Goal: Task Accomplishment & Management: Manage account settings

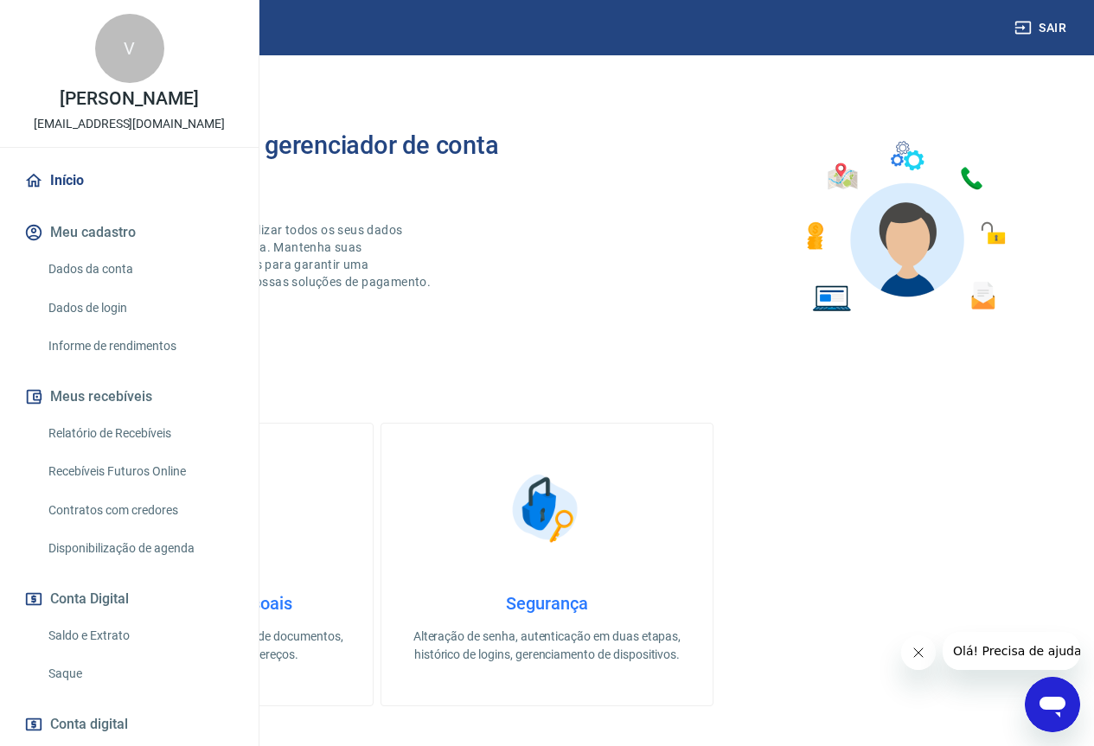
click at [90, 200] on link "Início" at bounding box center [129, 181] width 217 height 38
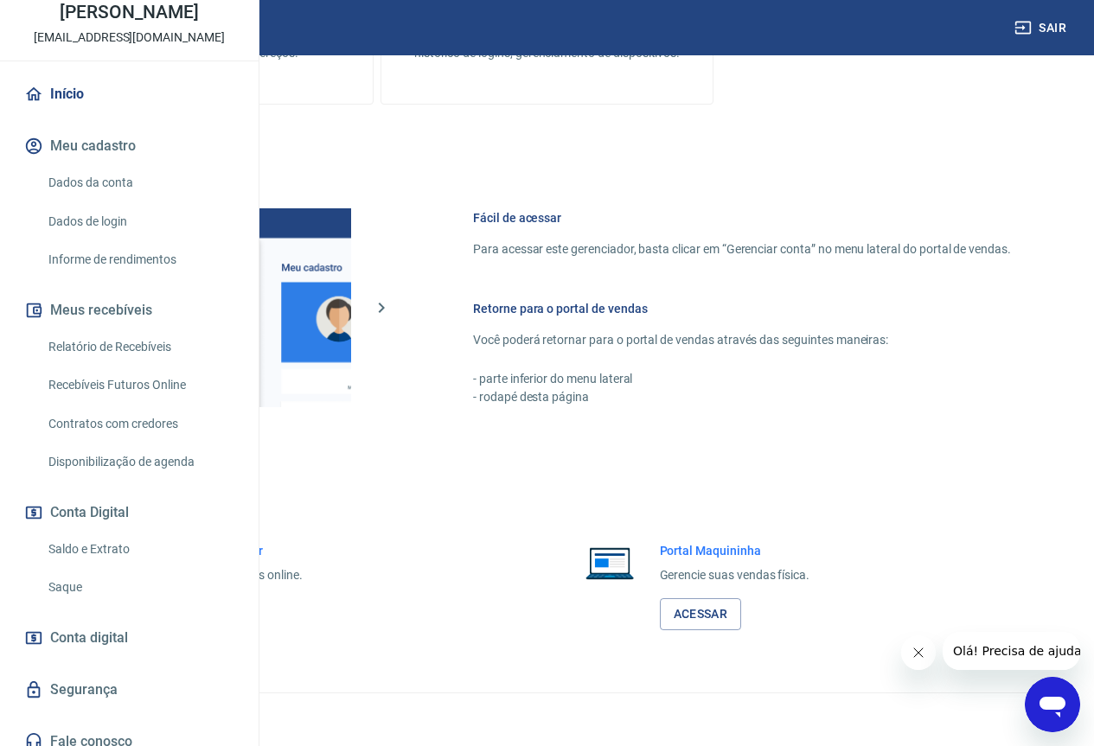
scroll to position [157, 0]
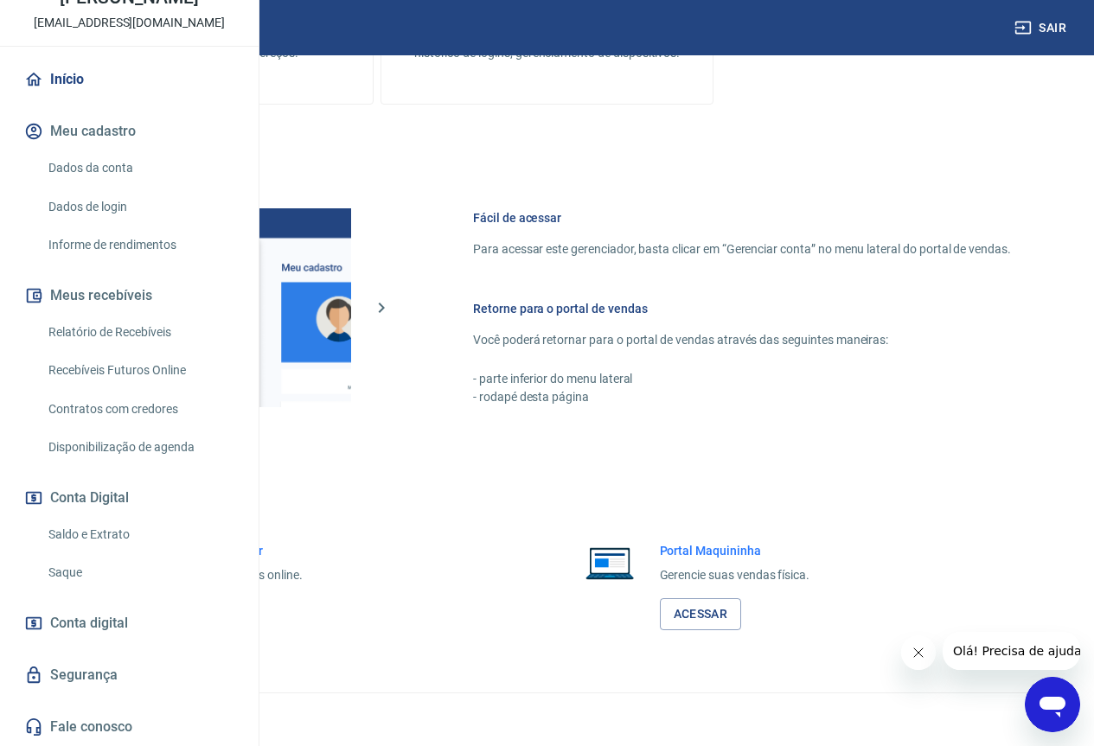
click at [146, 537] on link "Saldo e Extrato" at bounding box center [140, 534] width 196 height 35
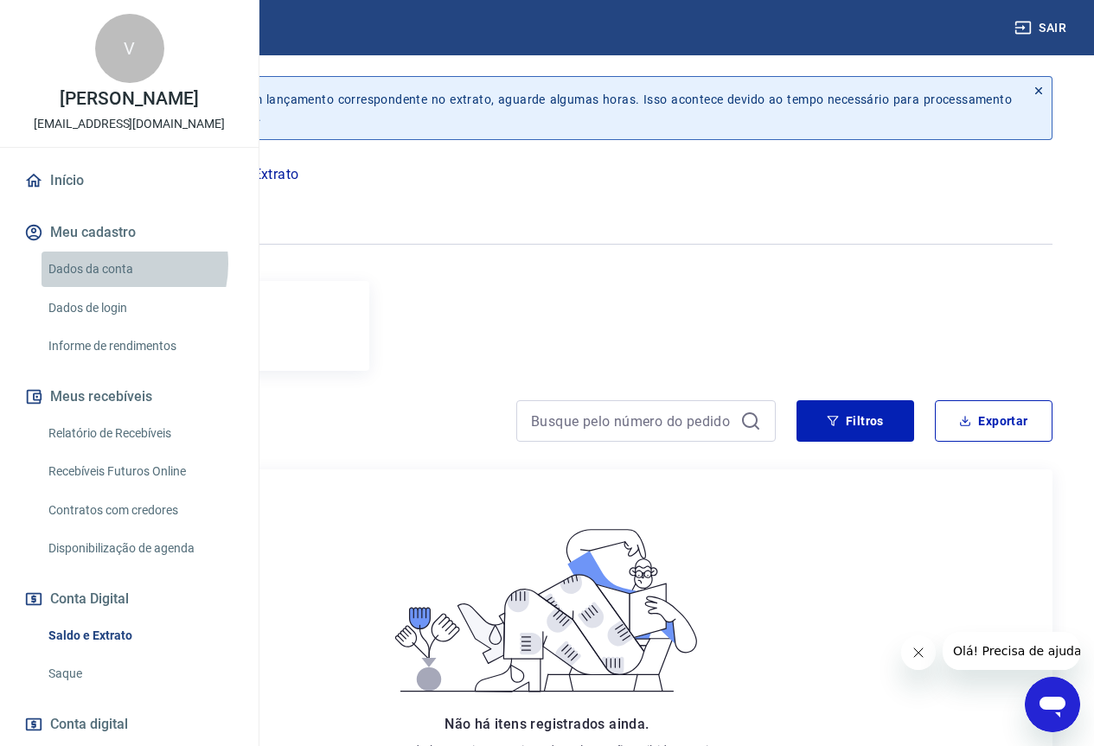
click at [107, 287] on link "Dados da conta" at bounding box center [140, 269] width 196 height 35
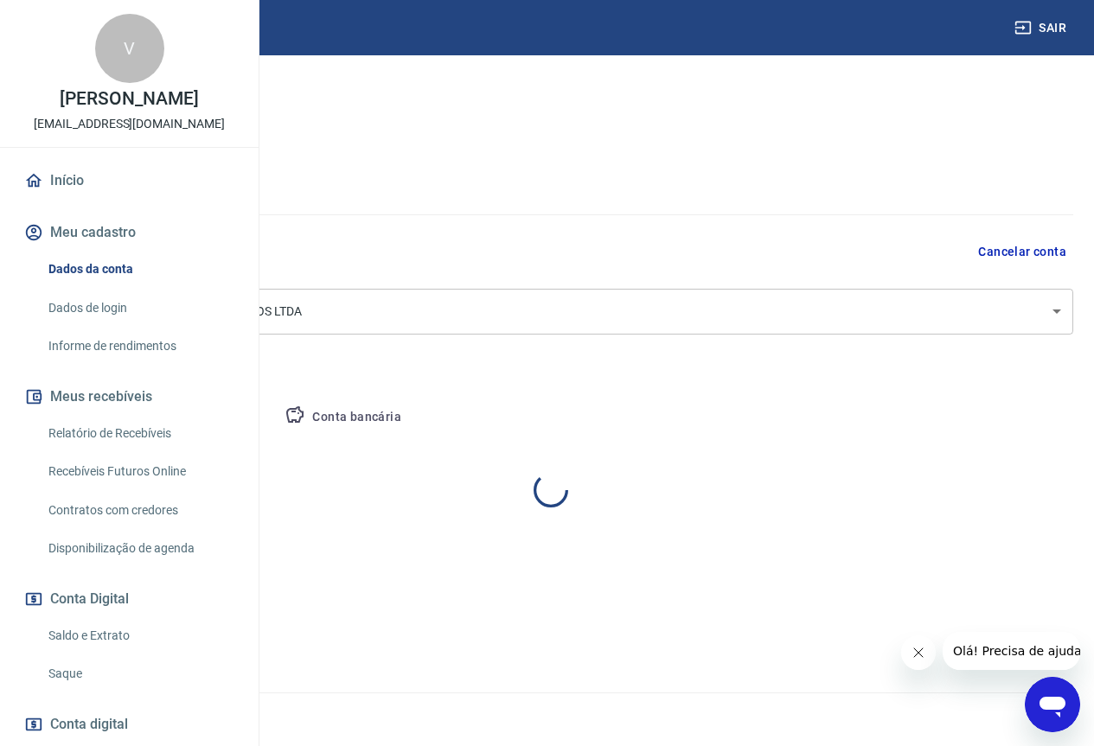
select select "SP"
click at [109, 326] on link "Dados de login" at bounding box center [140, 308] width 196 height 35
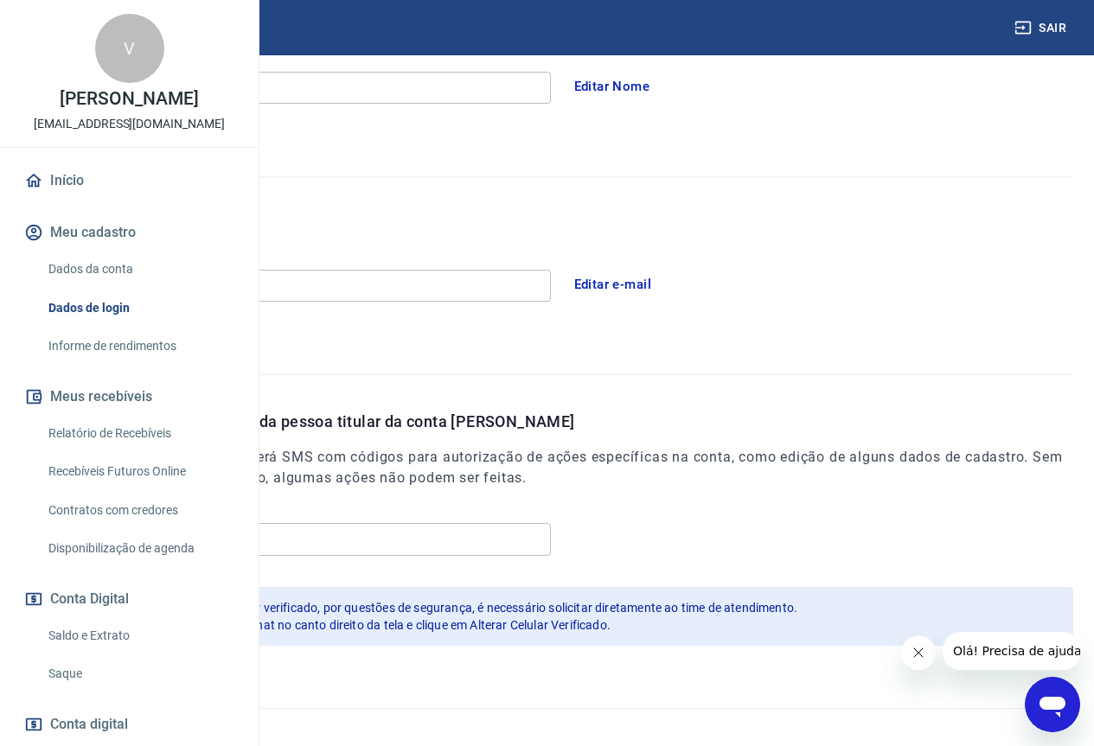
scroll to position [361, 0]
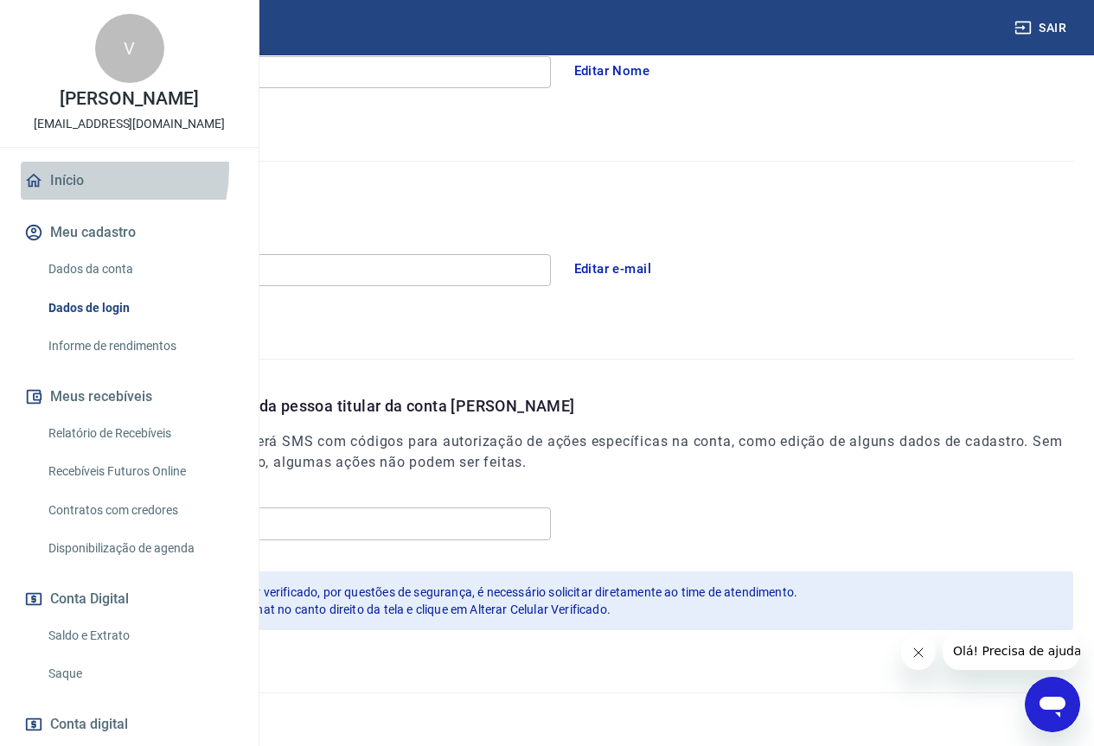
click at [74, 200] on link "Início" at bounding box center [129, 181] width 217 height 38
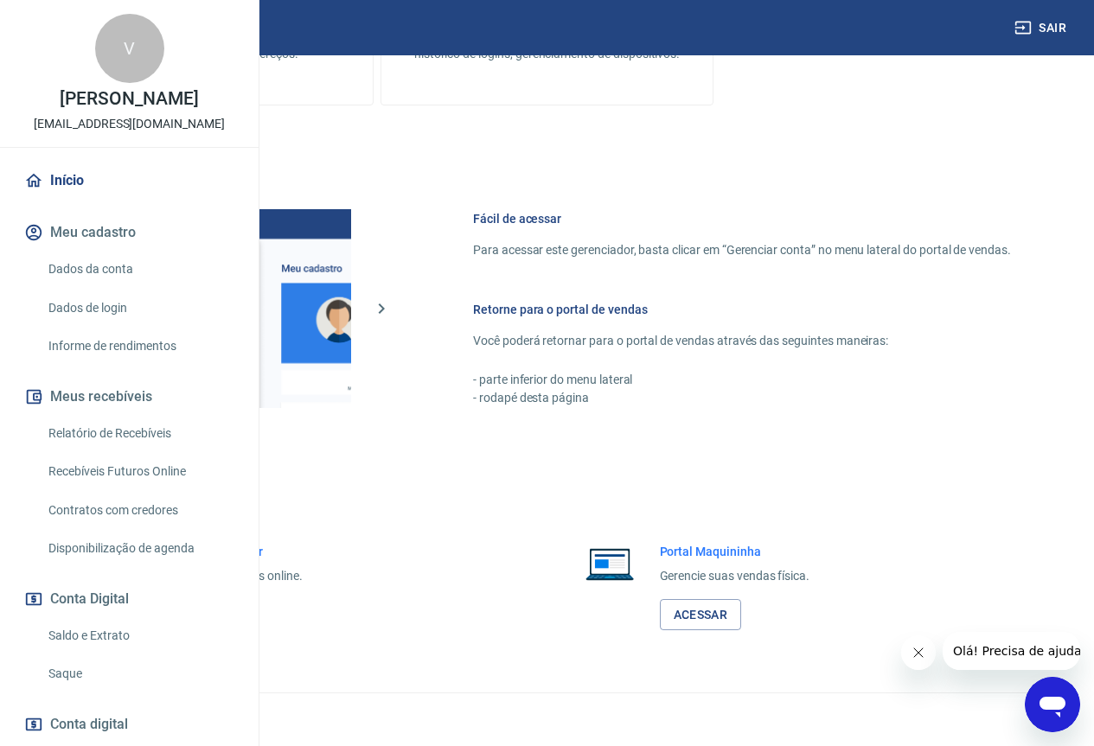
scroll to position [673, 0]
